Goal: Browse casually

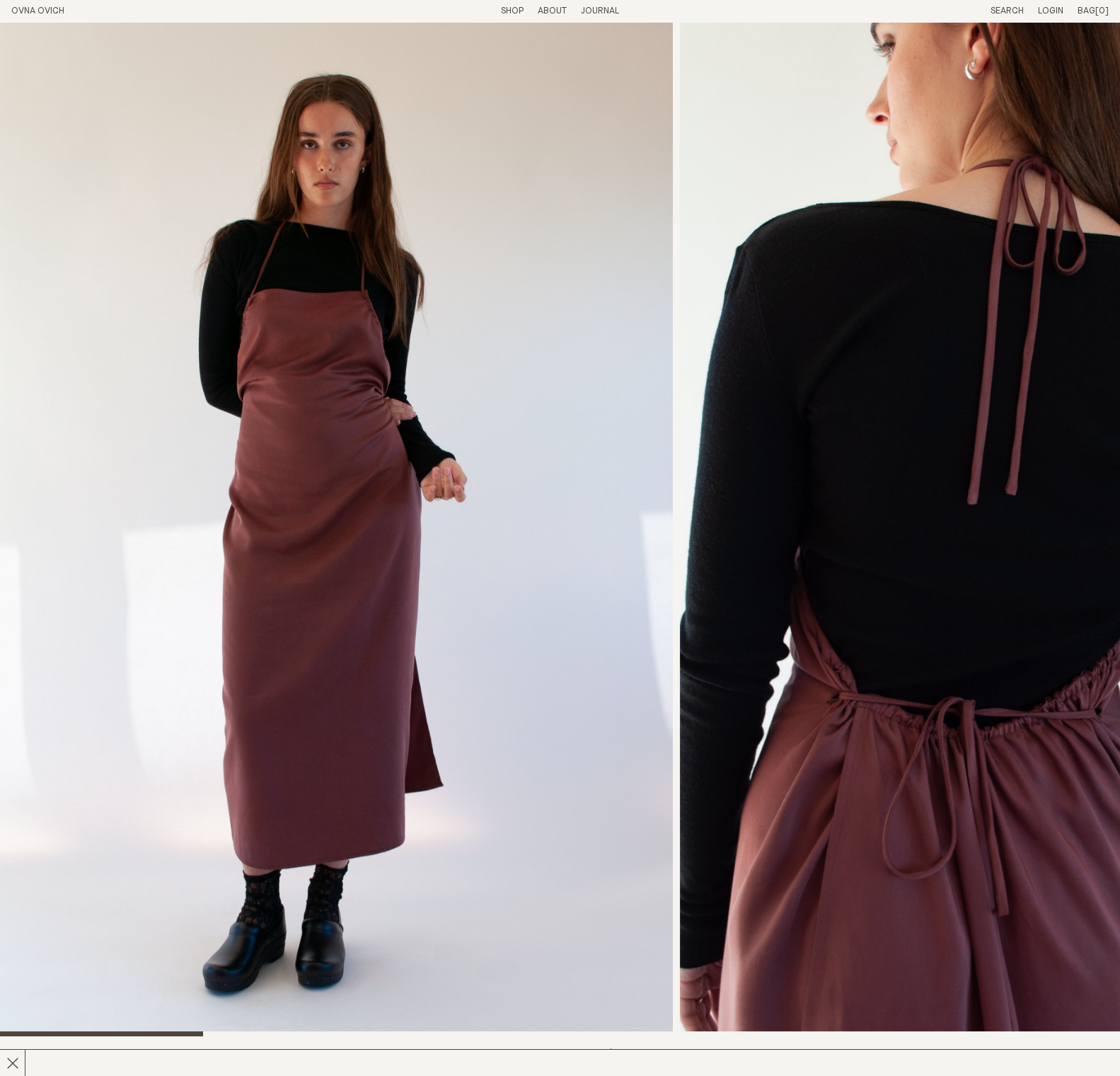
click at [36, 7] on link "OVNA OVICH" at bounding box center [37, 11] width 53 height 9
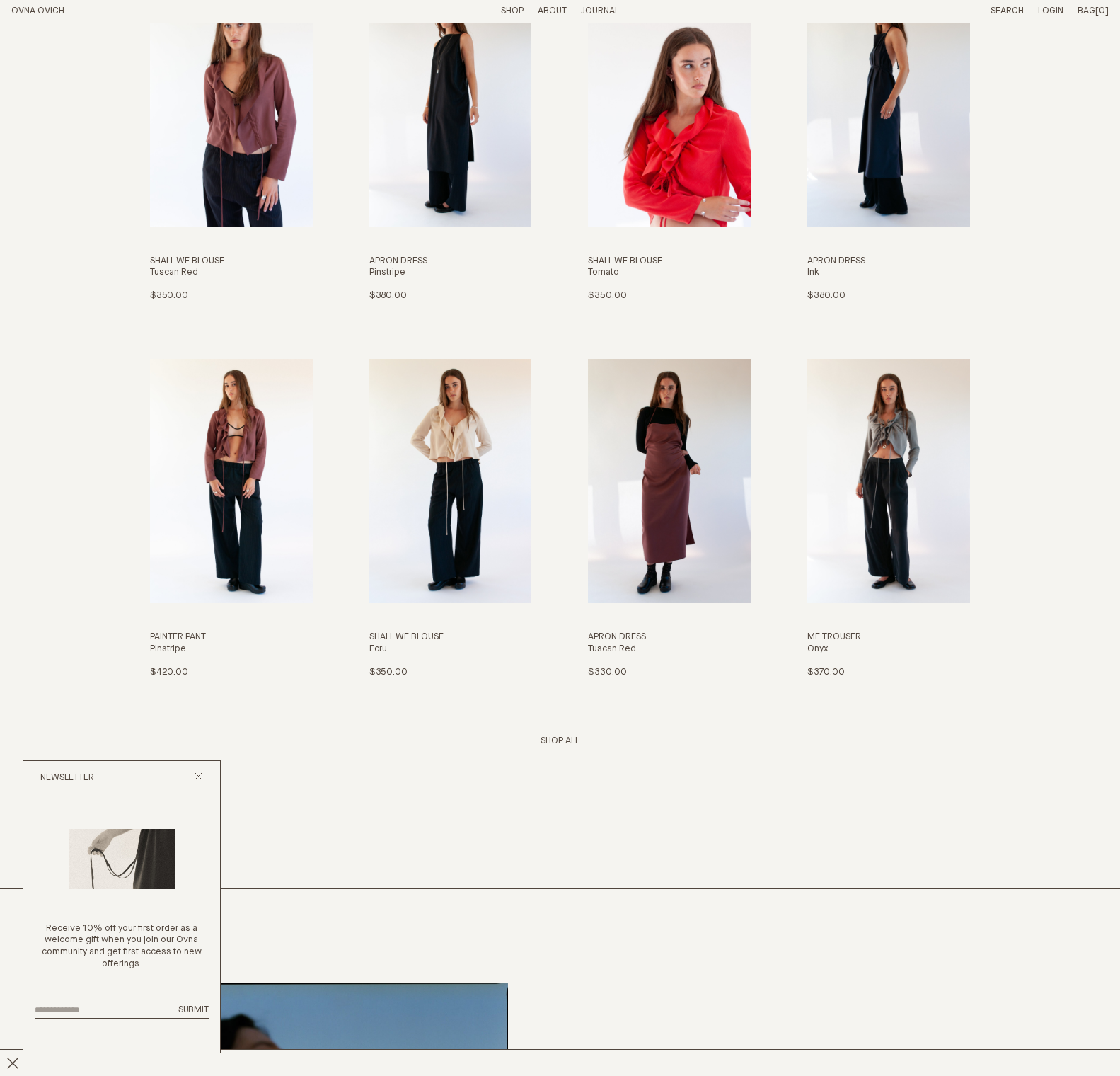
scroll to position [2142, 0]
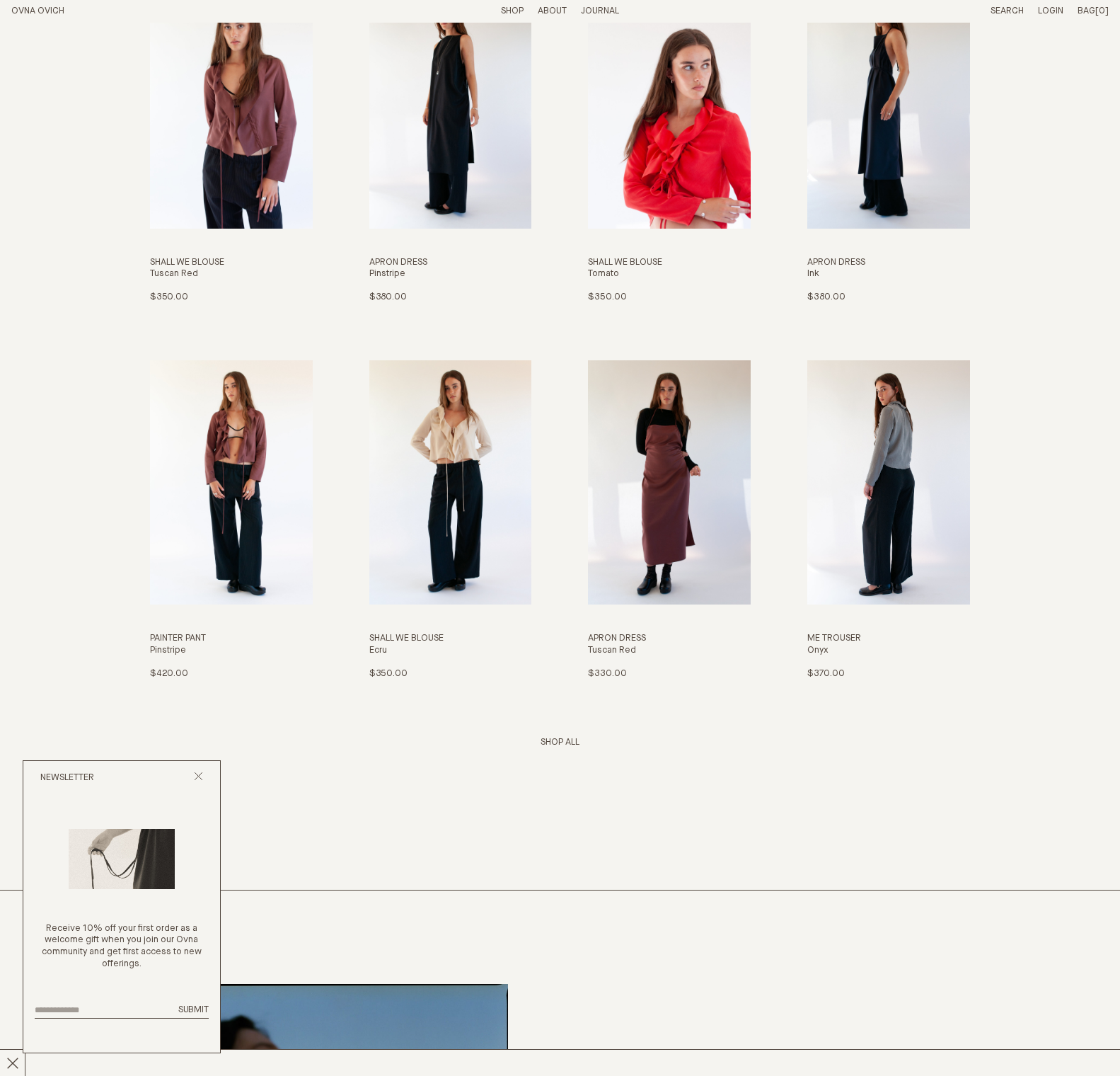
click at [872, 455] on img "Me Trouser" at bounding box center [889, 482] width 162 height 244
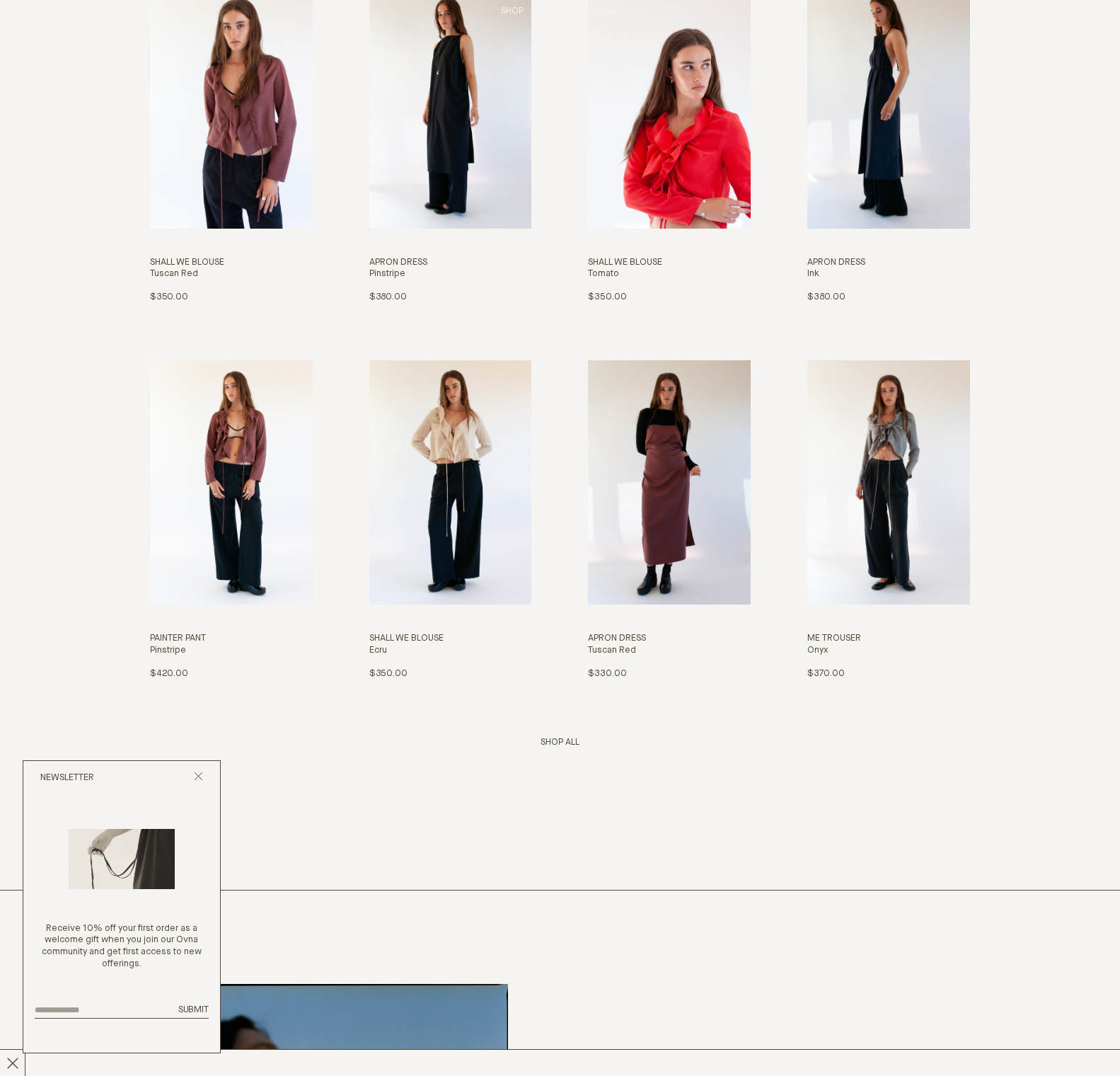
click at [501, 9] on link "Shop" at bounding box center [512, 11] width 23 height 9
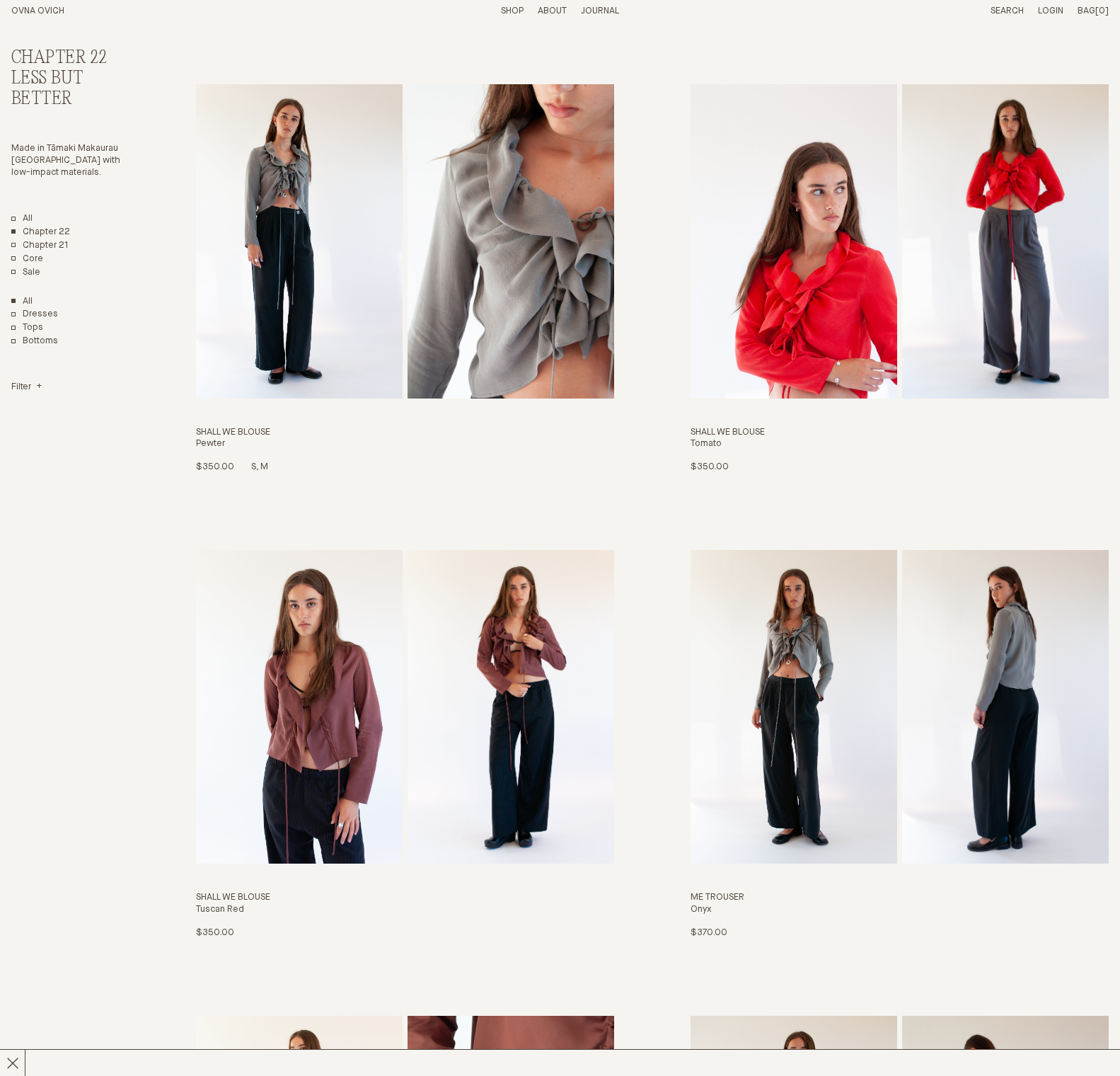
scroll to position [1770, 0]
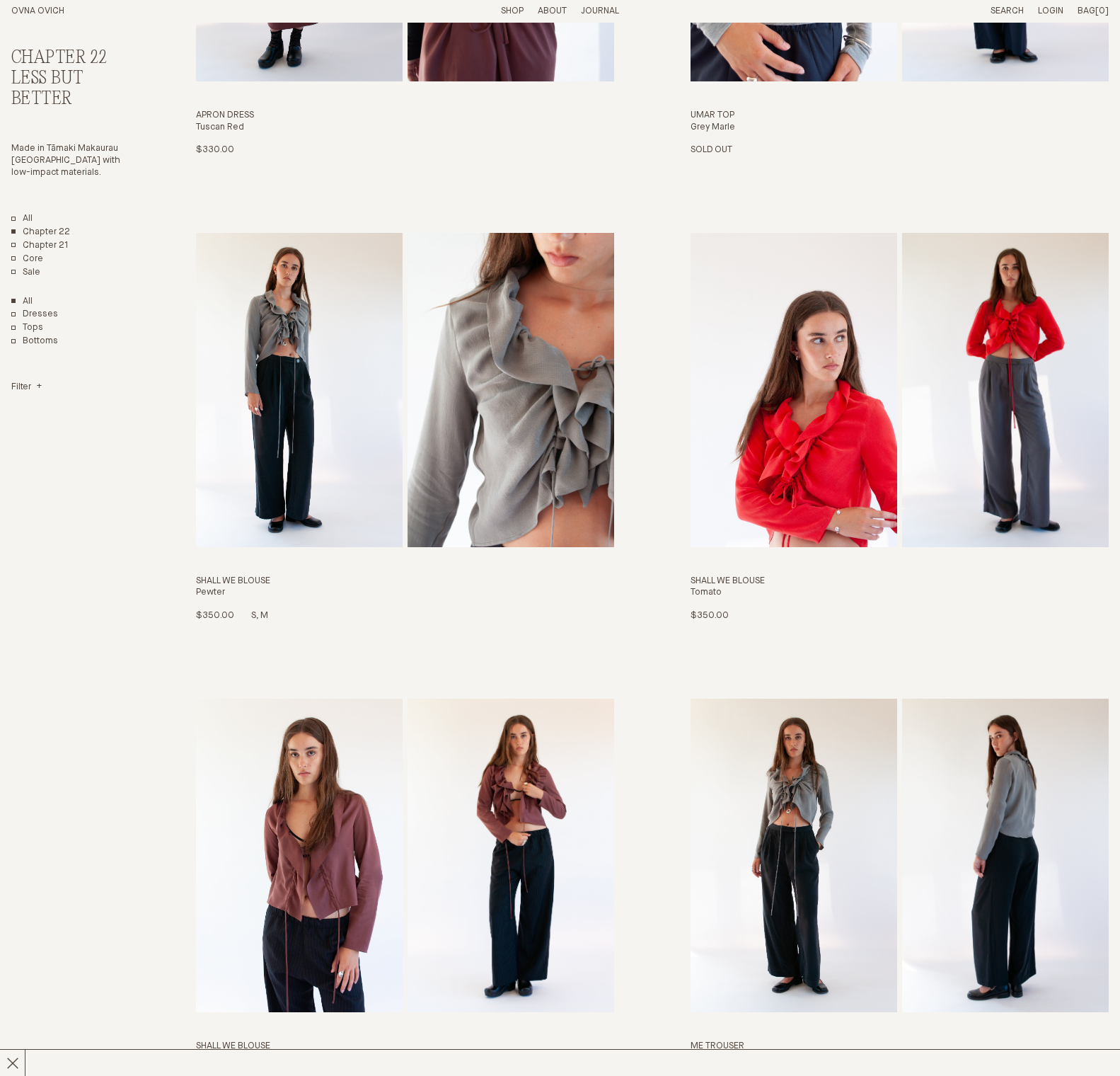
click at [382, 327] on img "Shall We Blouse" at bounding box center [299, 389] width 206 height 314
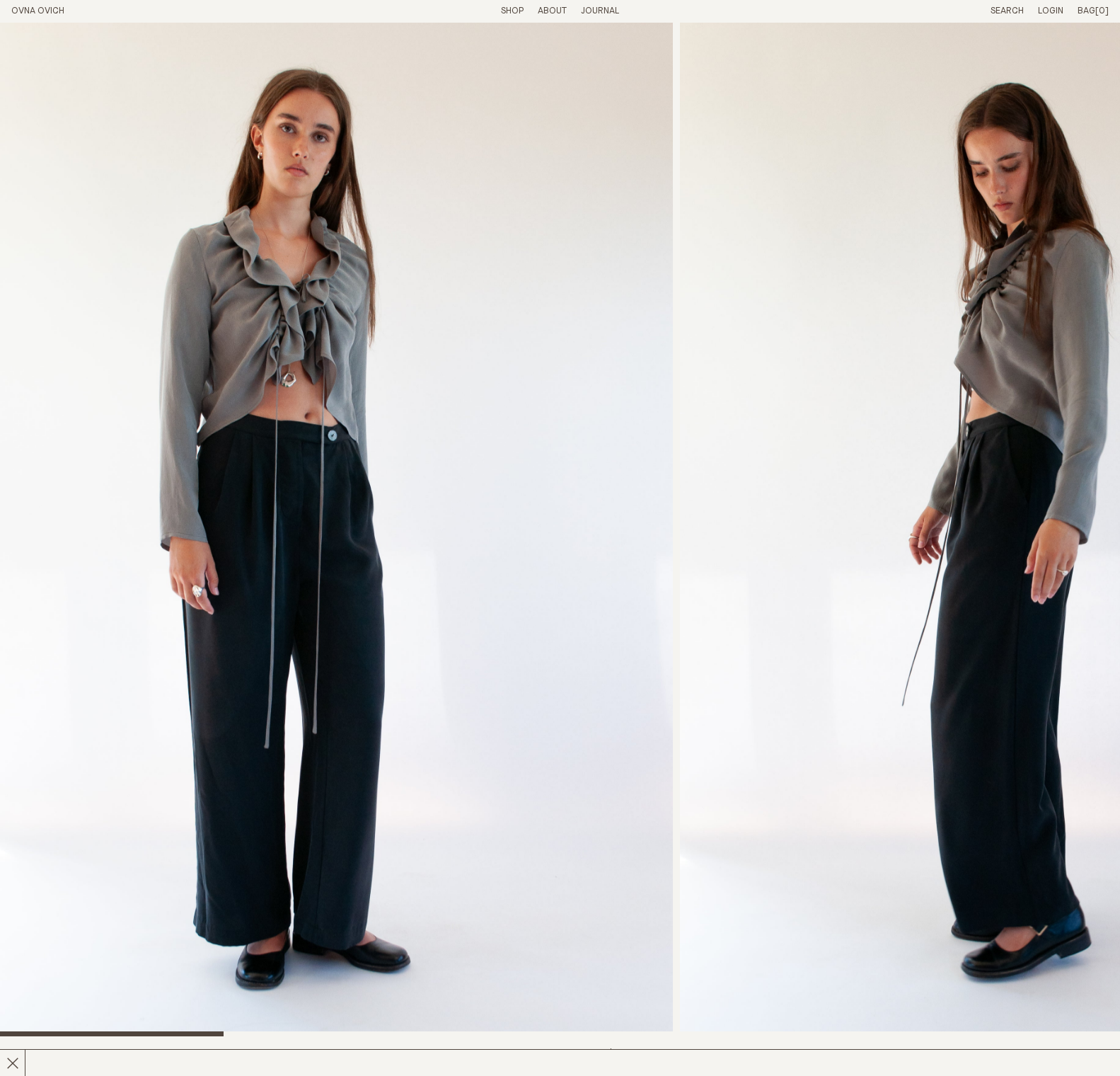
click at [511, 8] on link "Shop" at bounding box center [512, 11] width 23 height 9
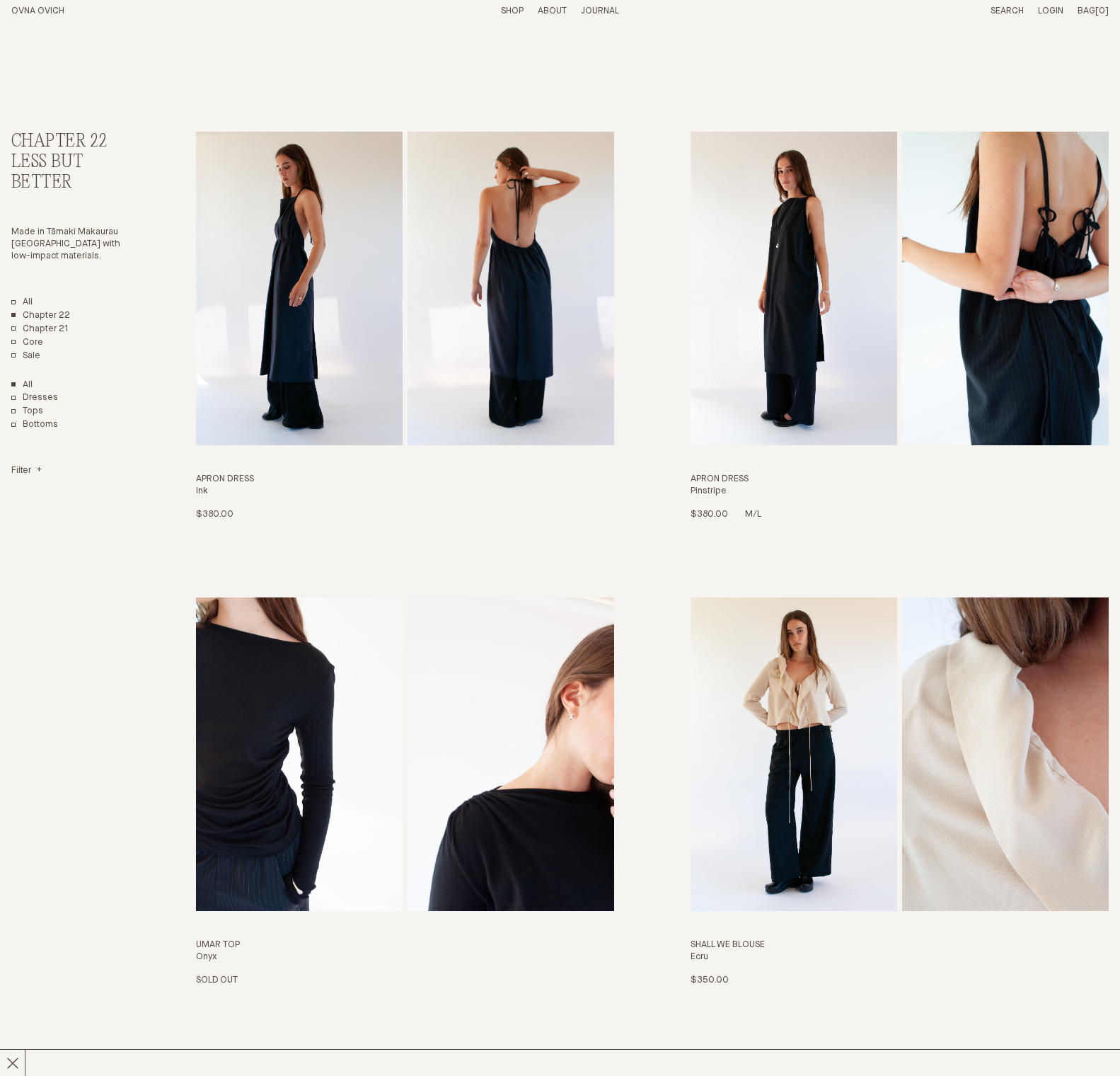
scroll to position [10, 0]
click at [422, 248] on img "Apron Dress" at bounding box center [511, 288] width 206 height 314
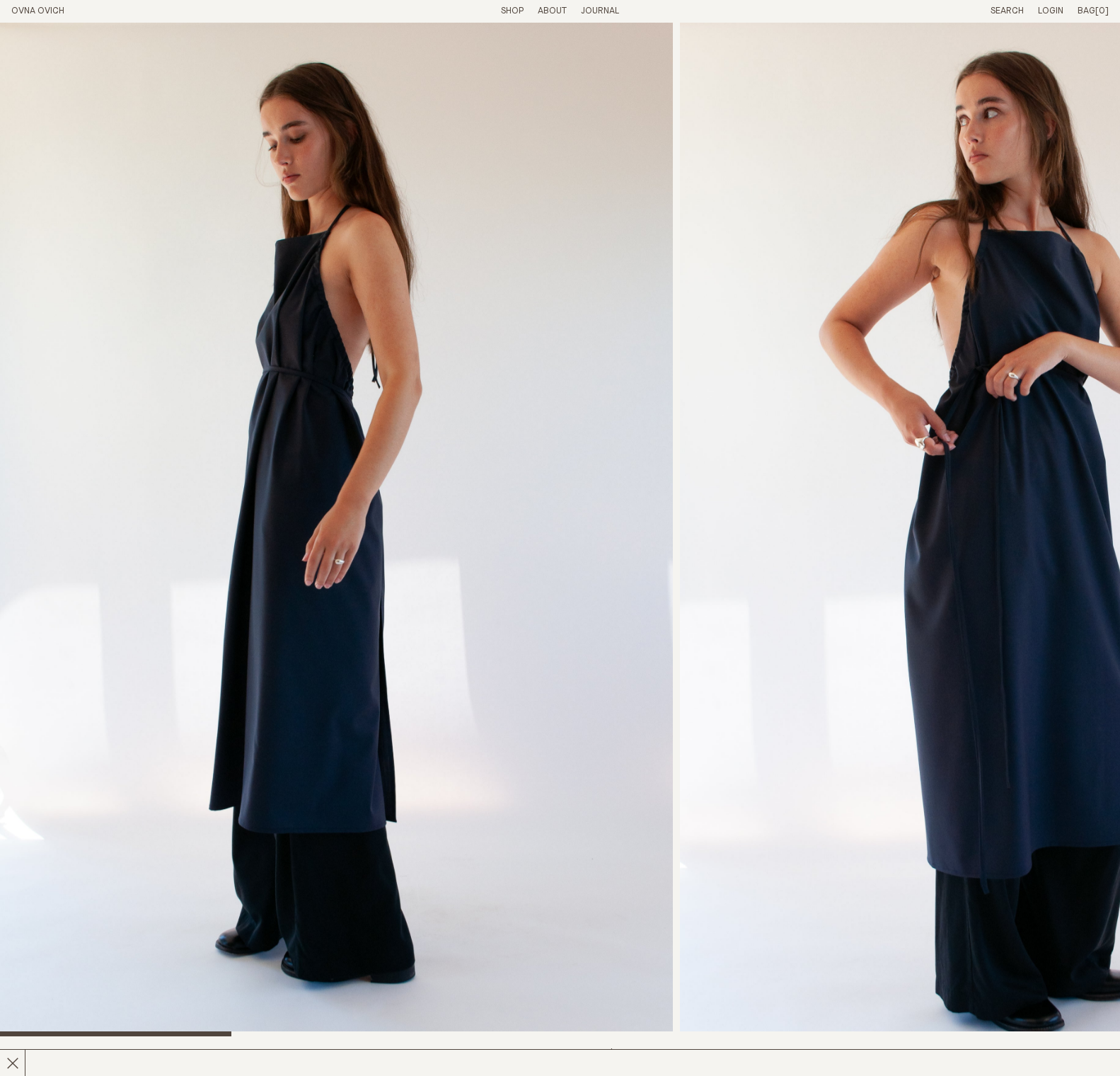
click at [516, 7] on link "Shop" at bounding box center [512, 11] width 23 height 9
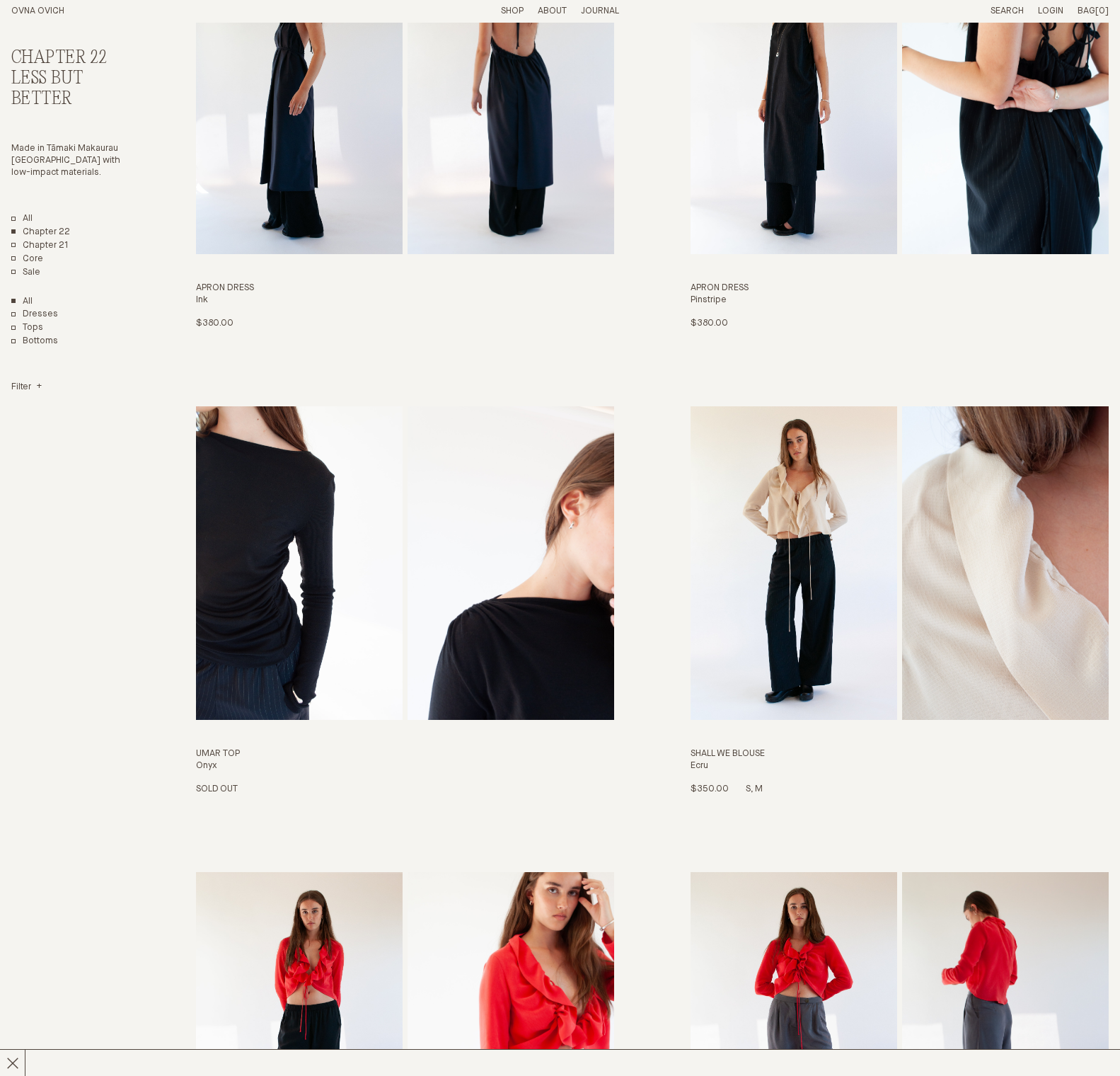
click at [885, 525] on img "Shall We Blouse" at bounding box center [793, 563] width 206 height 314
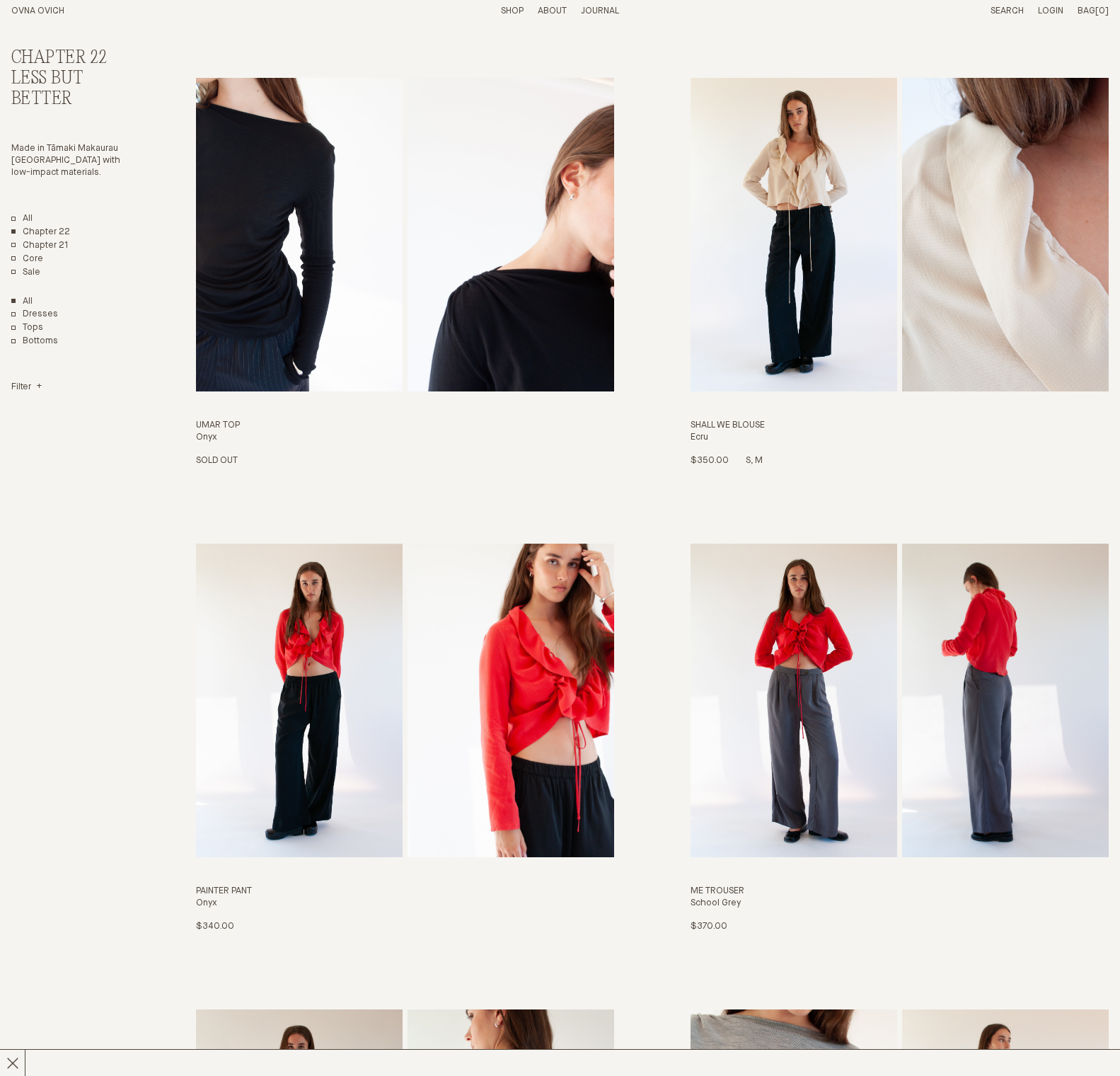
scroll to position [637, 0]
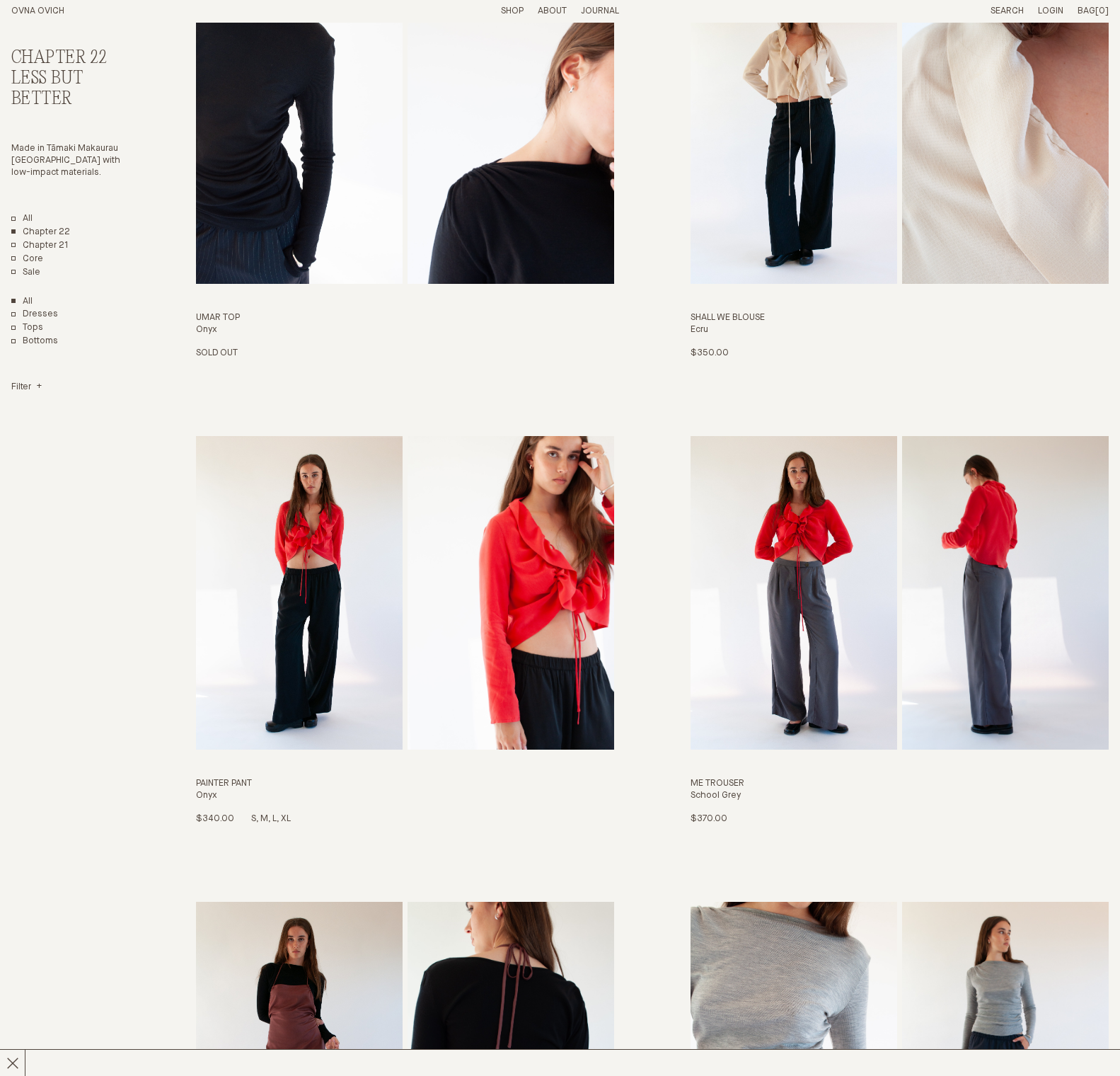
click at [288, 651] on img "Painter Pant" at bounding box center [299, 592] width 206 height 314
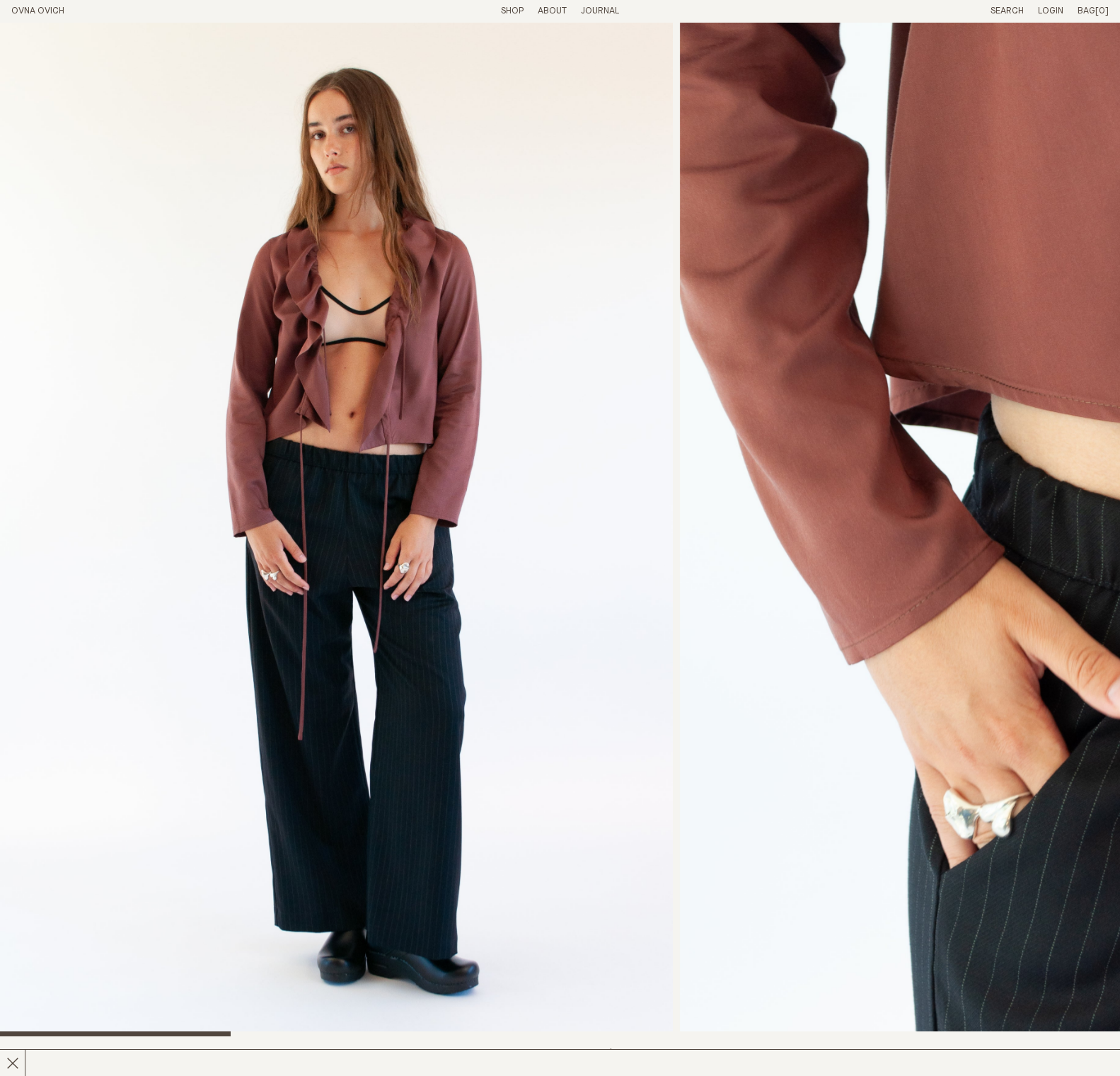
click at [521, 9] on link "Shop" at bounding box center [512, 11] width 23 height 9
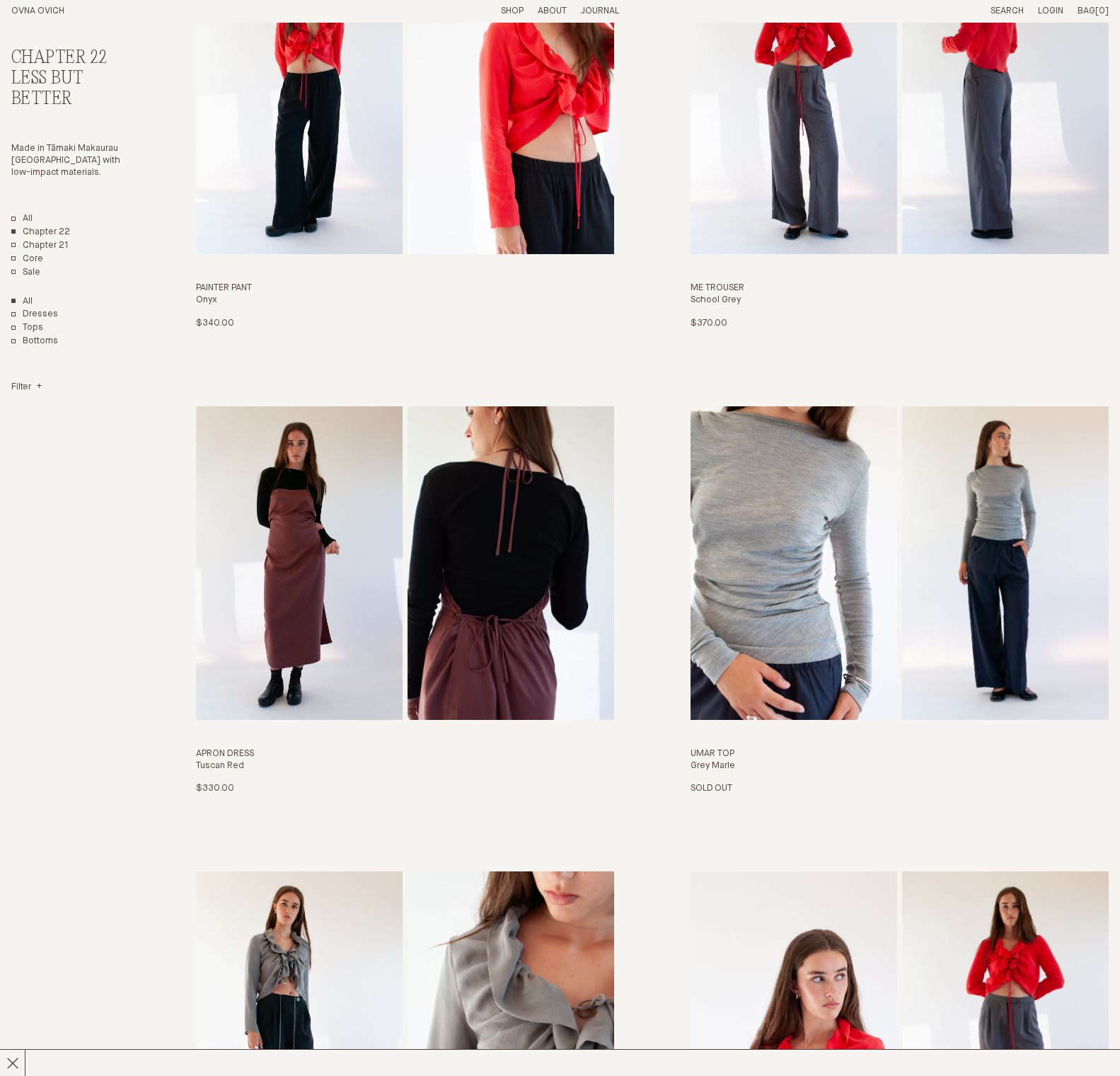
scroll to position [1072, 0]
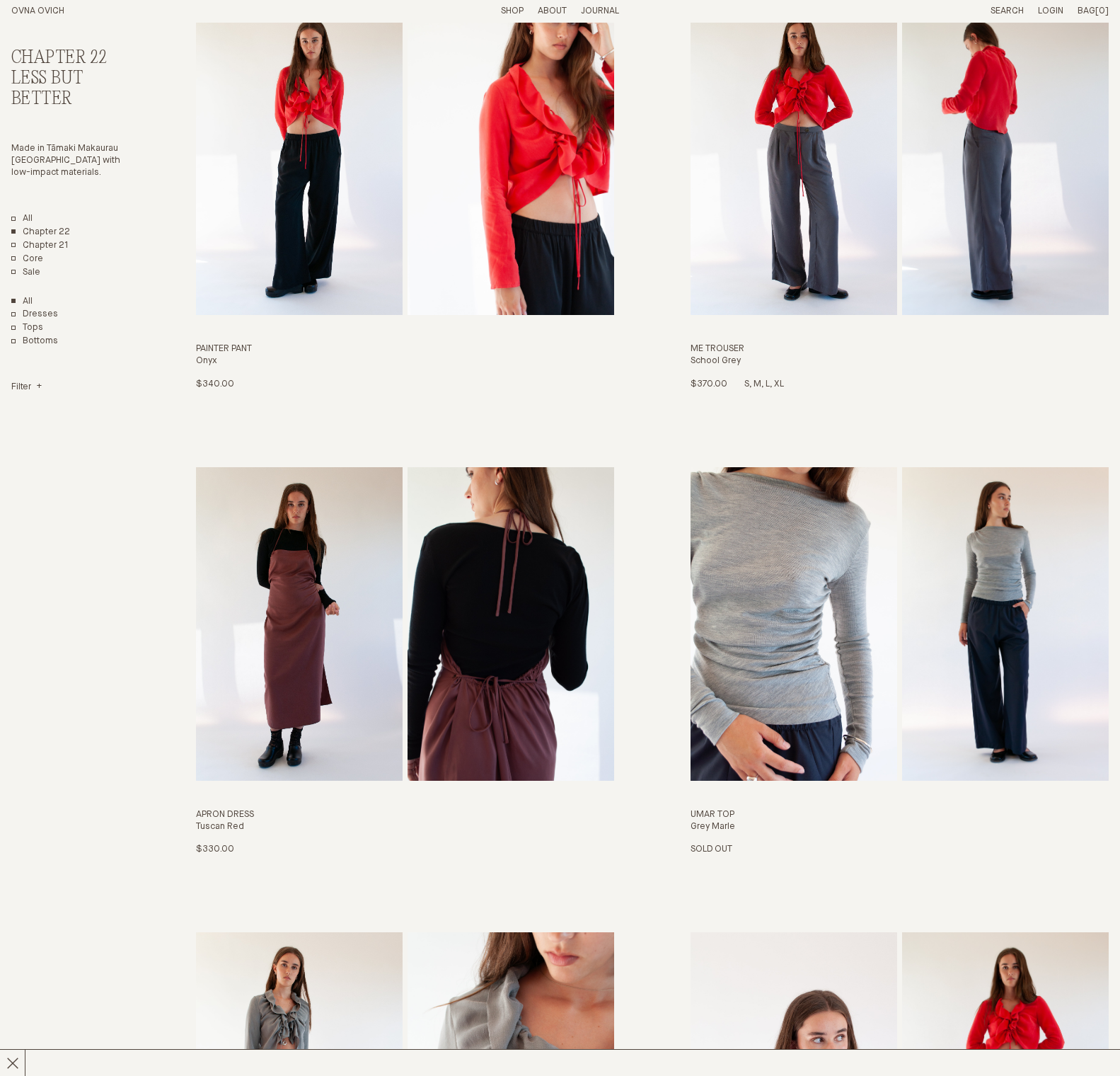
click at [747, 165] on img "Me Trouser" at bounding box center [793, 158] width 206 height 314
